Goal: Browse casually

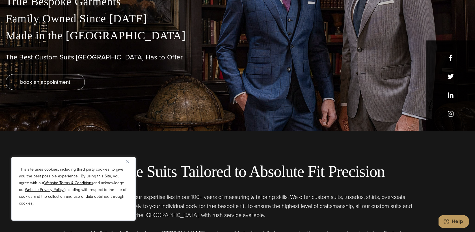
scroll to position [96, 0]
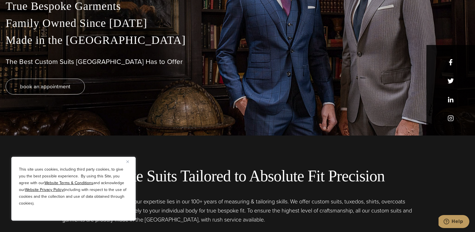
click at [449, 104] on div "True Bespoke Garments Family Owned Since [DATE] Made in [GEOGRAPHIC_DATA] The B…" at bounding box center [237, 67] width 475 height 138
click at [450, 101] on div "True Bespoke Garments Family Owned Since [DATE] Made in [GEOGRAPHIC_DATA] The B…" at bounding box center [237, 67] width 475 height 138
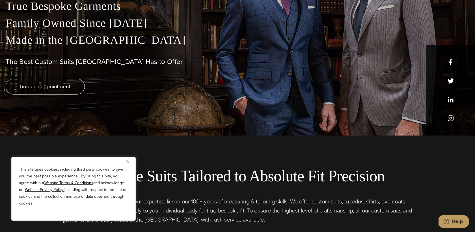
click at [450, 101] on div "True Bespoke Garments Family Owned Since [DATE] Made in [GEOGRAPHIC_DATA] The B…" at bounding box center [237, 67] width 475 height 138
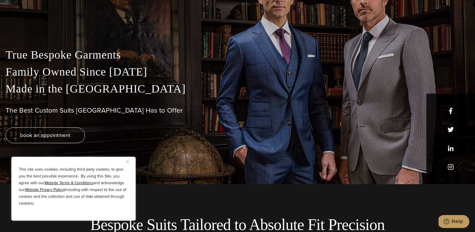
scroll to position [45, 0]
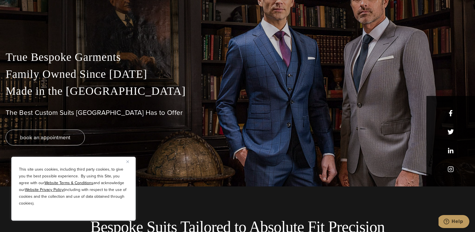
click at [451, 151] on div "True Bespoke Garments Family Owned Since [DATE] Made in [GEOGRAPHIC_DATA] The B…" at bounding box center [237, 118] width 475 height 138
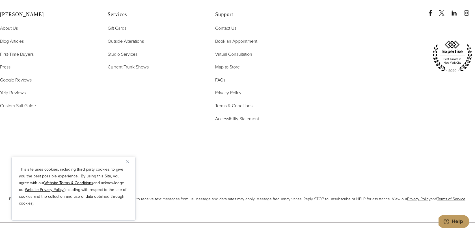
scroll to position [2934, 0]
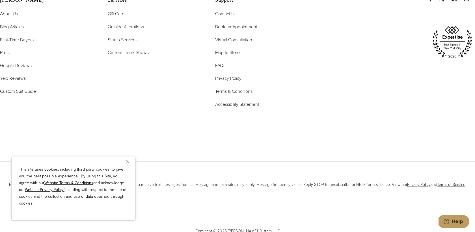
click at [126, 161] on img "Close" at bounding box center [127, 161] width 3 height 3
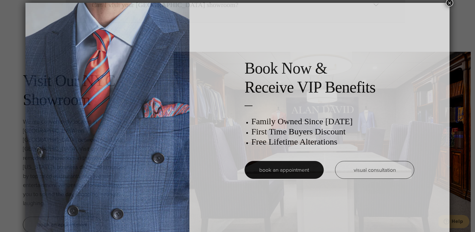
scroll to position [3, 0]
